Goal: Task Accomplishment & Management: Manage account settings

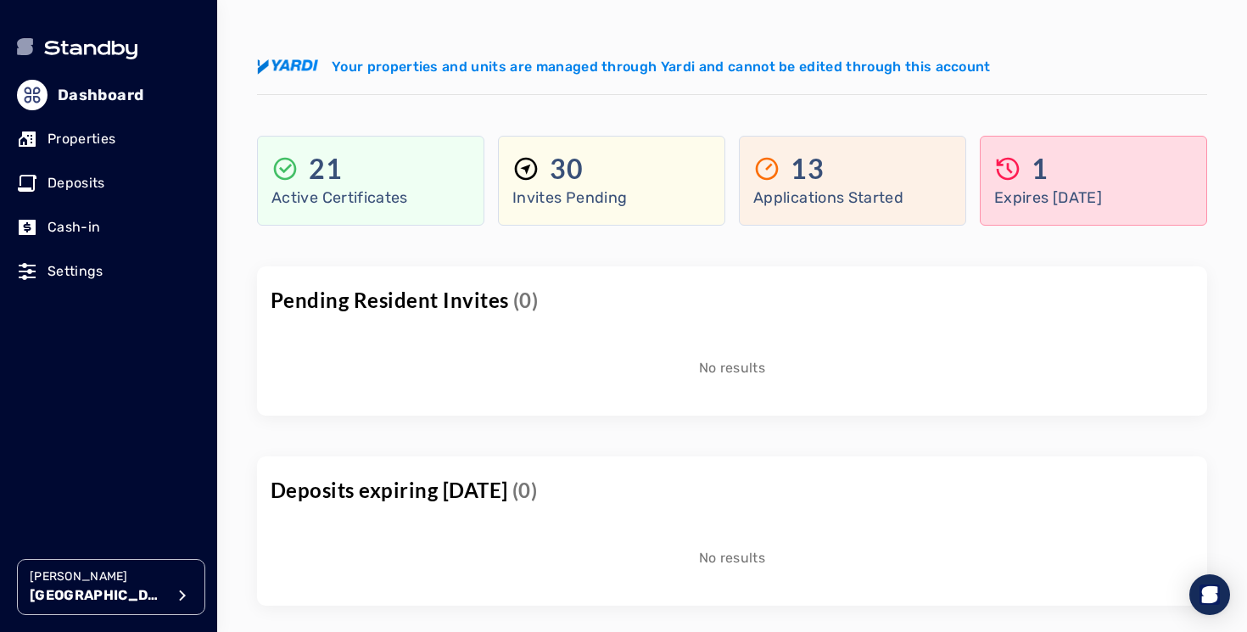
click at [165, 575] on p "[PERSON_NAME]" at bounding box center [98, 577] width 136 height 17
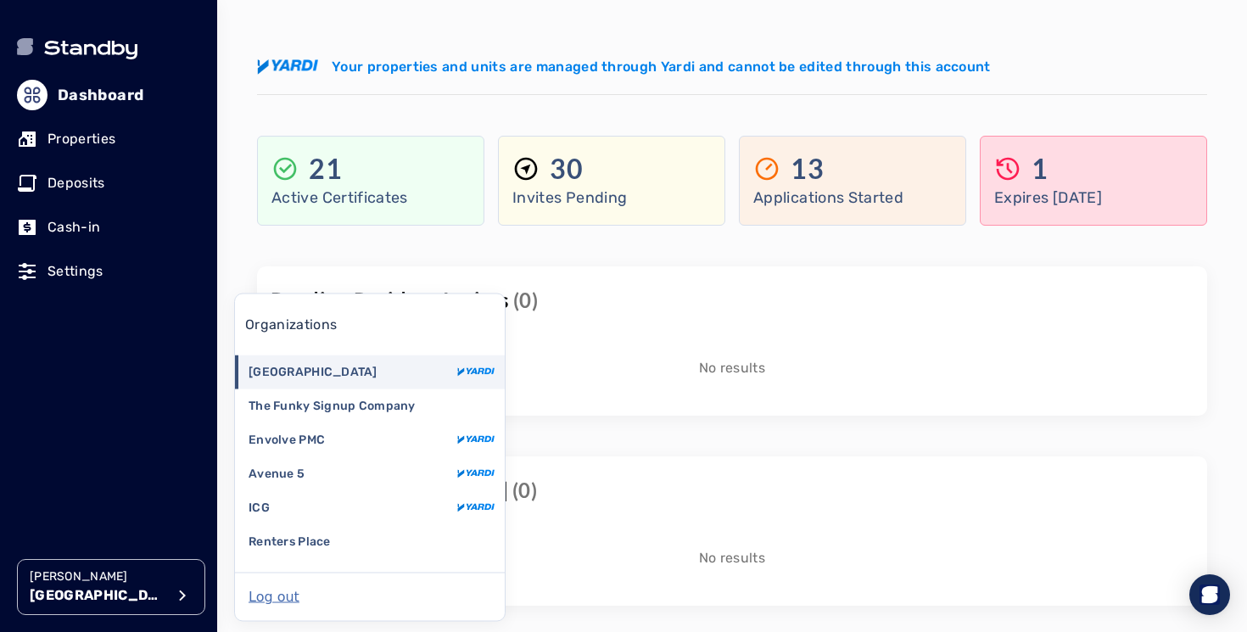
click at [657, 141] on div "30 Invites Pending" at bounding box center [611, 181] width 227 height 90
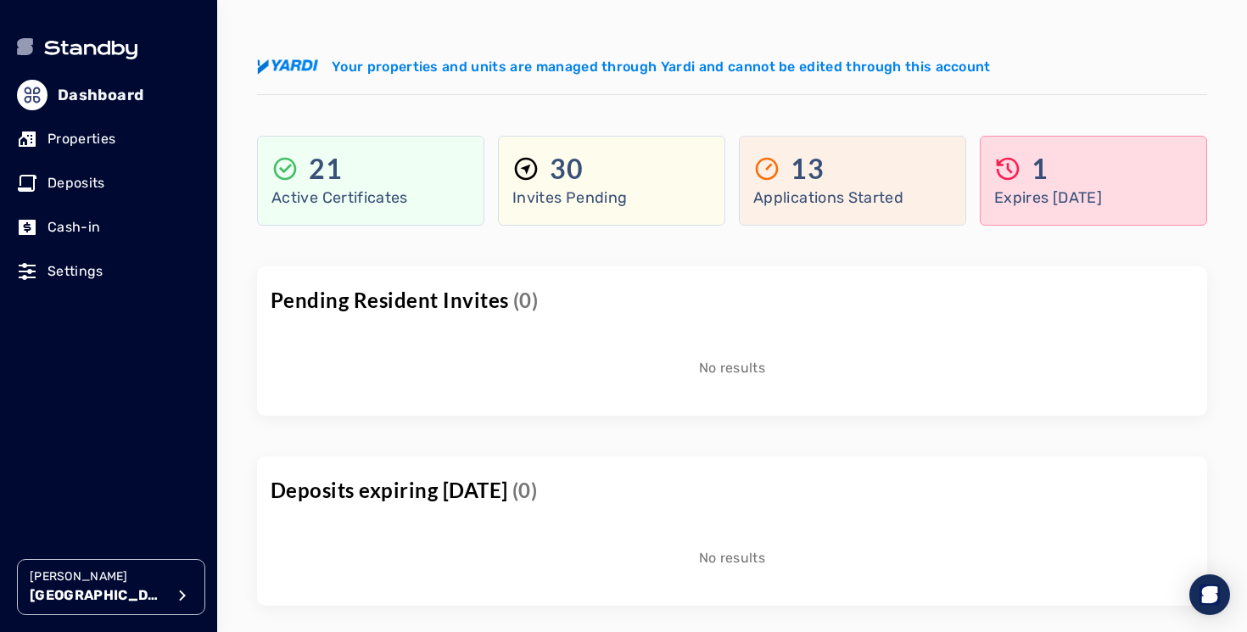
click at [134, 583] on p "[PERSON_NAME]" at bounding box center [98, 577] width 136 height 17
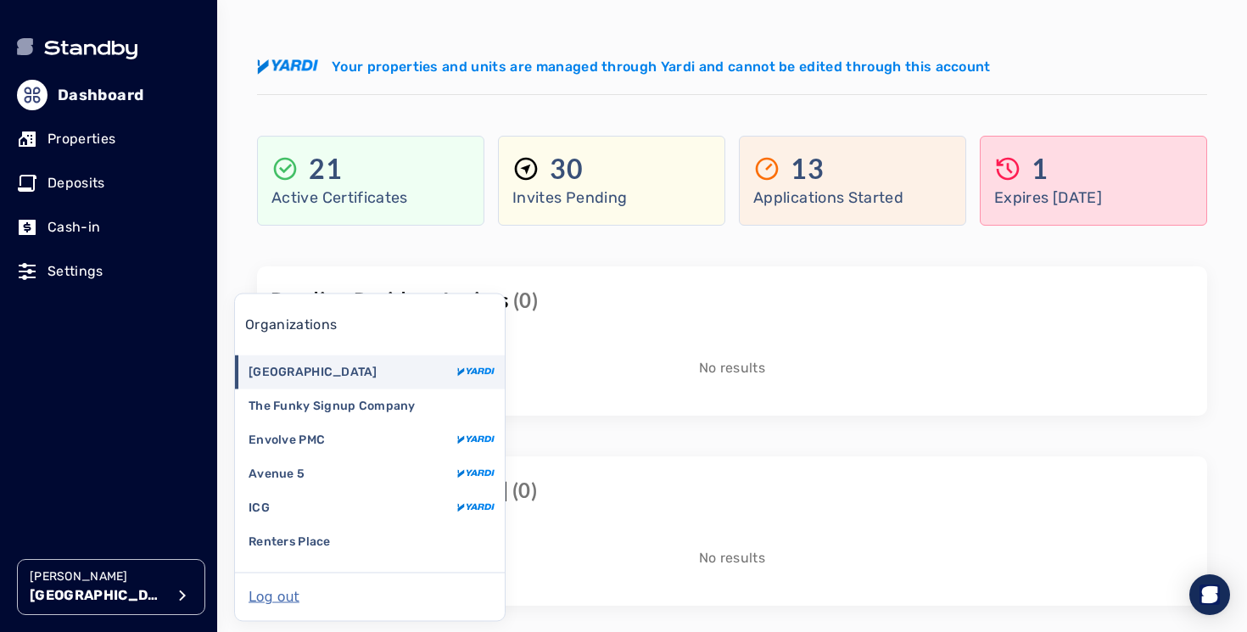
click at [286, 600] on button "Log out" at bounding box center [274, 597] width 51 height 20
